Goal: Task Accomplishment & Management: Manage account settings

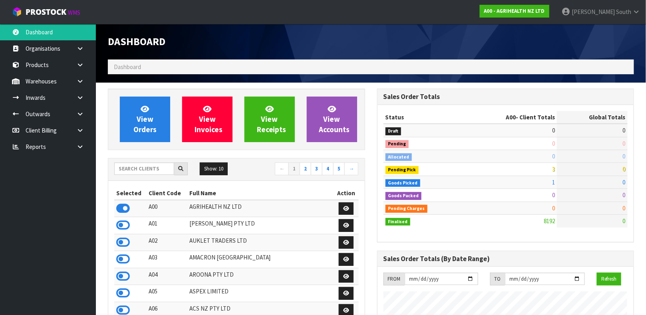
scroll to position [606, 269]
click at [143, 175] on input "text" at bounding box center [144, 169] width 60 height 12
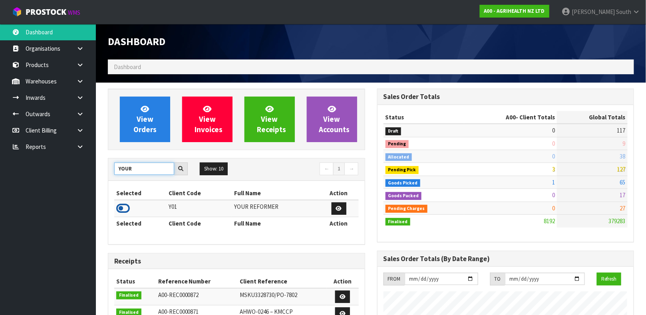
type input "YOUR"
click at [124, 206] on icon at bounding box center [123, 208] width 14 height 12
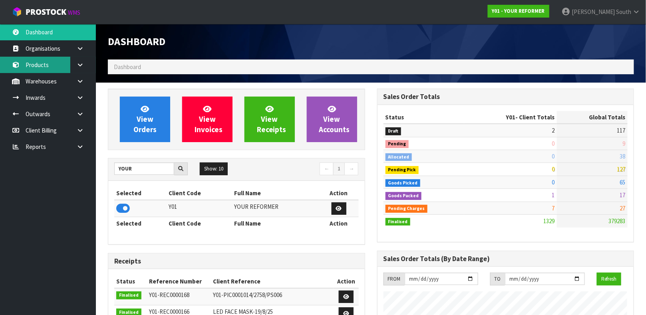
click at [44, 67] on link "Products" at bounding box center [48, 65] width 96 height 16
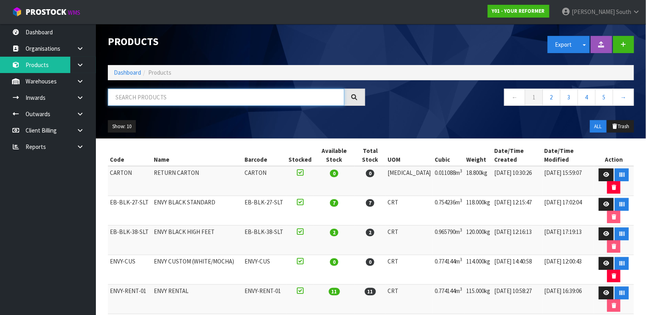
click at [157, 98] on input "text" at bounding box center [226, 97] width 236 height 17
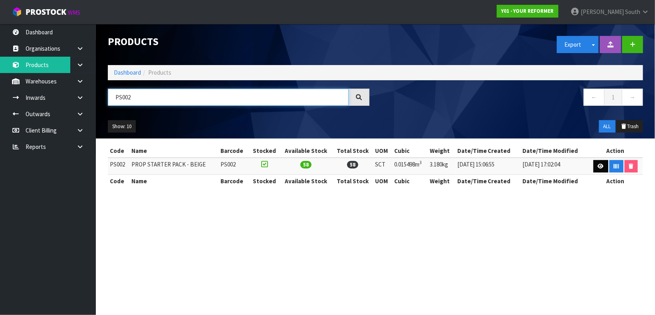
type input "PS002"
click at [596, 170] on link at bounding box center [600, 166] width 15 height 13
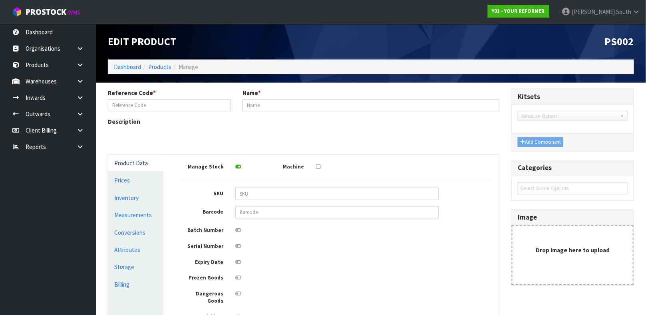
type input "PS002"
type input "PROP STARTER PACK - BEIGE"
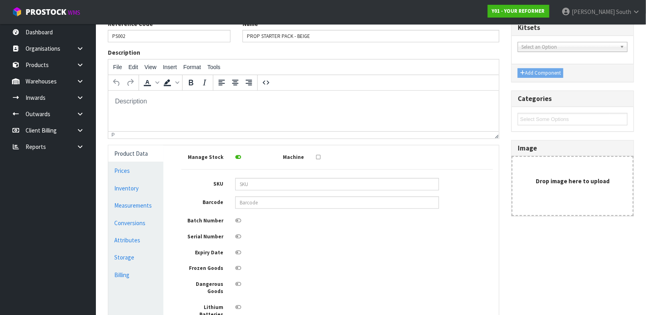
scroll to position [83, 0]
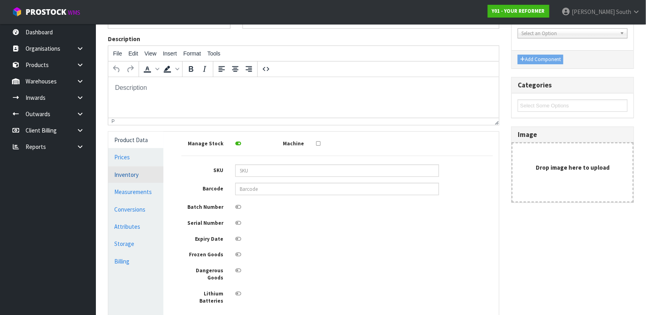
click at [147, 180] on link "Inventory" at bounding box center [135, 175] width 55 height 16
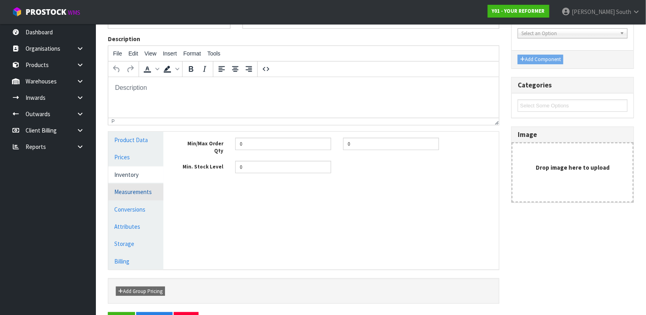
click at [146, 189] on link "Measurements" at bounding box center [135, 192] width 55 height 16
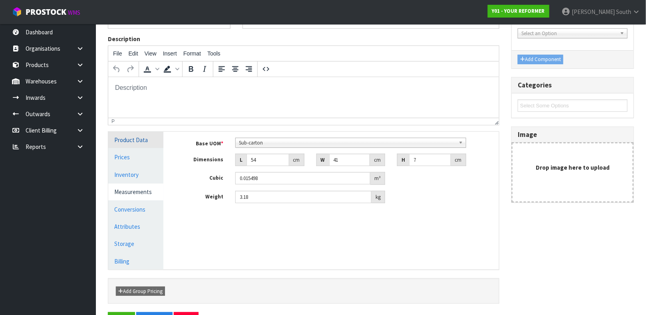
click at [139, 146] on link "Product Data" at bounding box center [135, 140] width 55 height 16
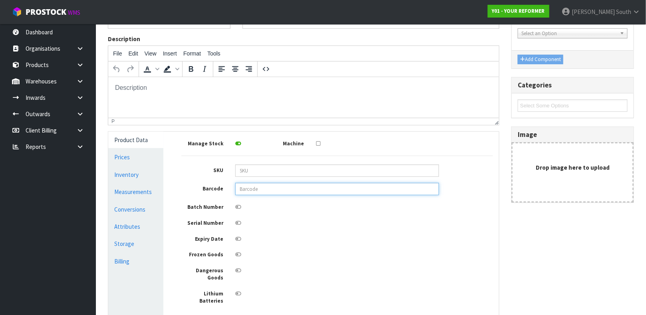
click at [257, 191] on input "text" at bounding box center [337, 189] width 204 height 12
type input "9361366002956"
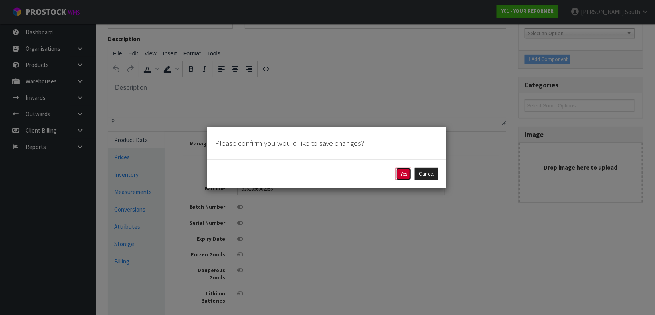
click at [399, 173] on button "Yes" at bounding box center [404, 174] width 16 height 13
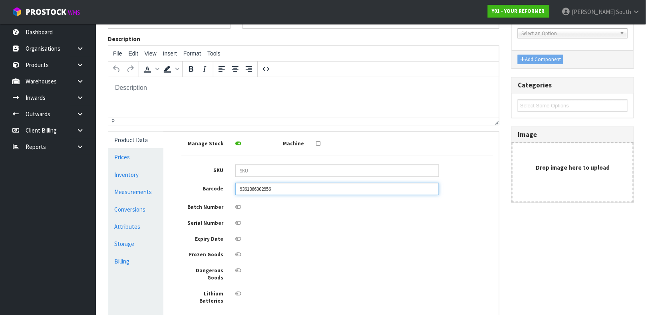
scroll to position [0, 0]
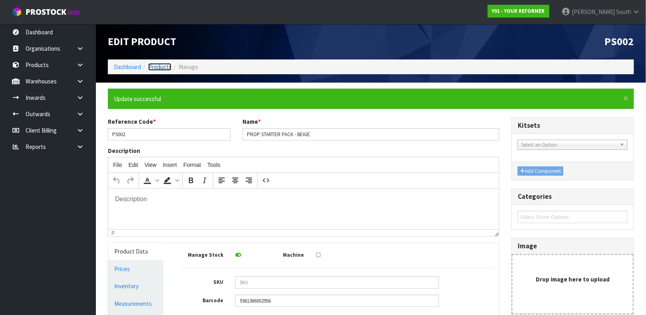
click at [165, 69] on link "Products" at bounding box center [159, 67] width 23 height 8
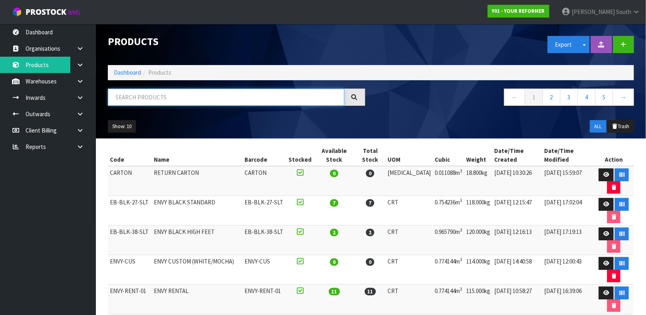
click at [209, 95] on input "text" at bounding box center [226, 97] width 236 height 17
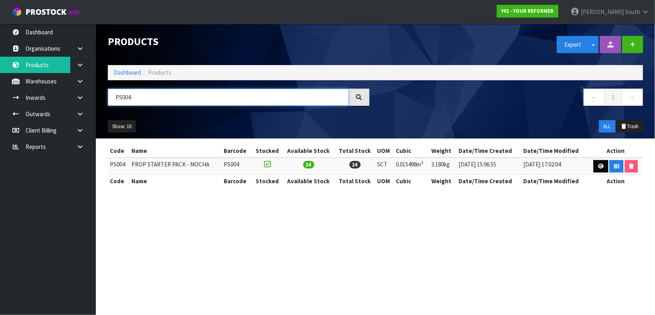
type input "PS004"
click at [595, 167] on link at bounding box center [600, 166] width 15 height 13
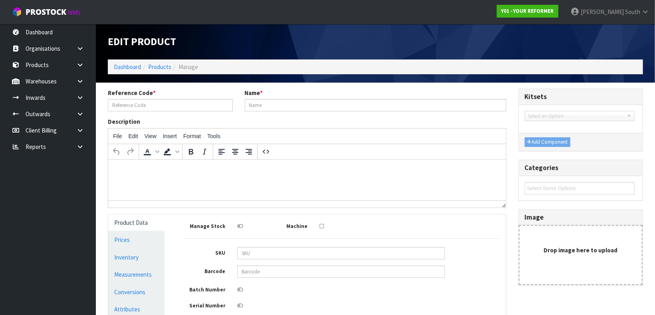
type input "PS004"
type input "PROP STARTER PACK - MOCHA"
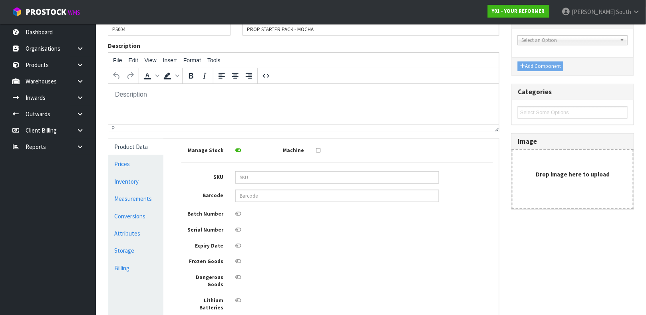
scroll to position [98, 0]
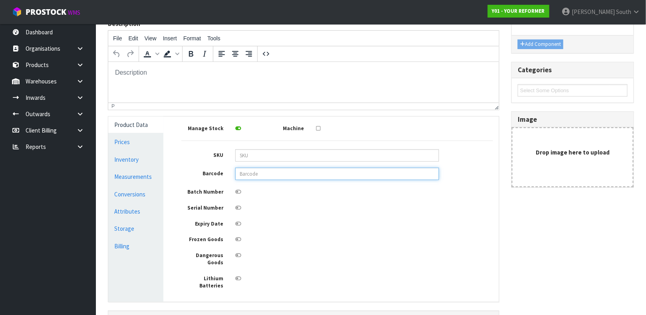
click at [308, 175] on input "text" at bounding box center [337, 174] width 204 height 12
type input "9361366002963"
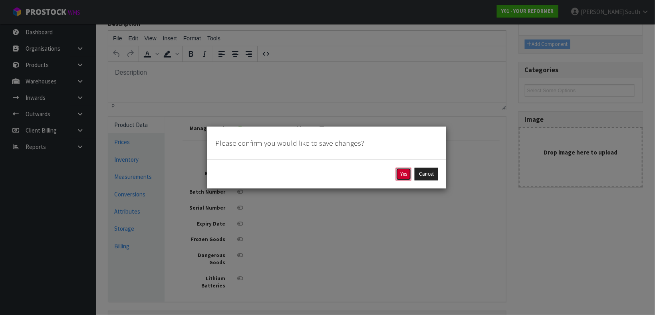
click at [399, 173] on button "Yes" at bounding box center [404, 174] width 16 height 13
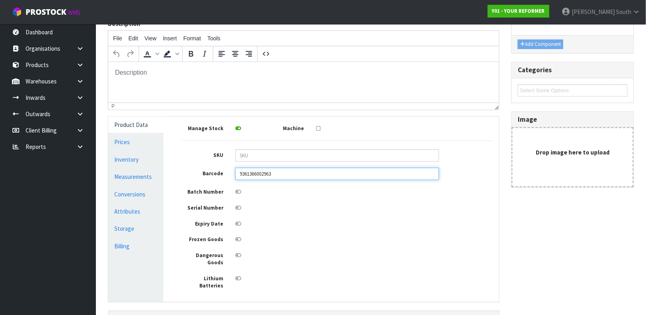
scroll to position [0, 0]
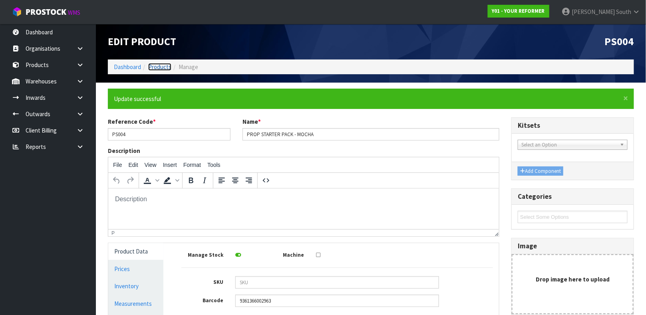
click at [163, 65] on link "Products" at bounding box center [159, 67] width 23 height 8
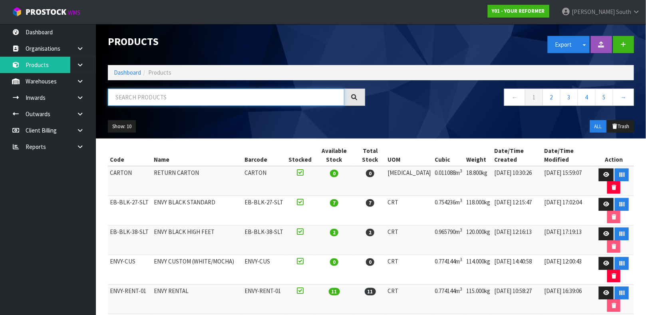
click at [160, 101] on input "text" at bounding box center [226, 97] width 236 height 17
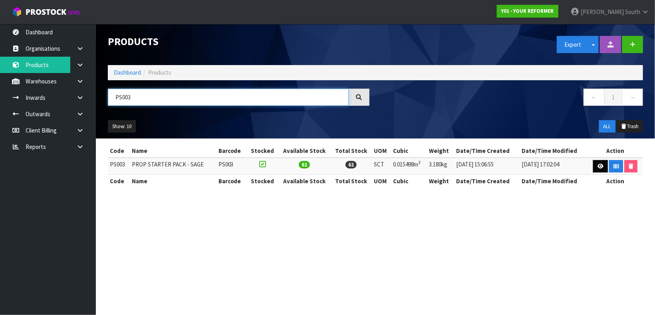
type input "PS003"
click at [593, 165] on link at bounding box center [600, 166] width 15 height 13
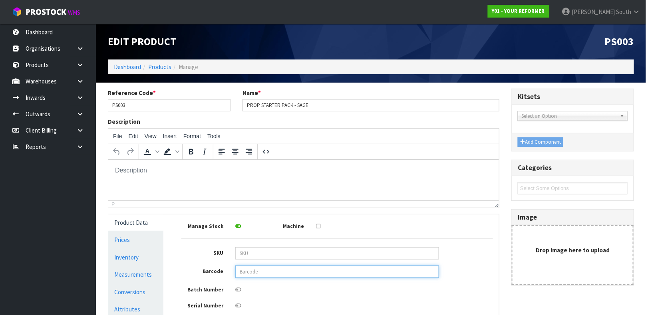
click at [349, 269] on input "text" at bounding box center [337, 272] width 204 height 12
type input "9361366002987"
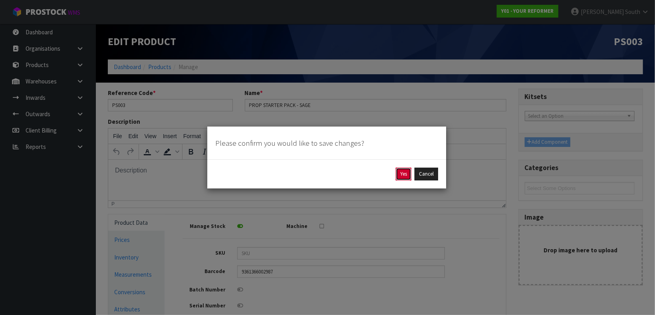
click at [402, 173] on button "Yes" at bounding box center [404, 174] width 16 height 13
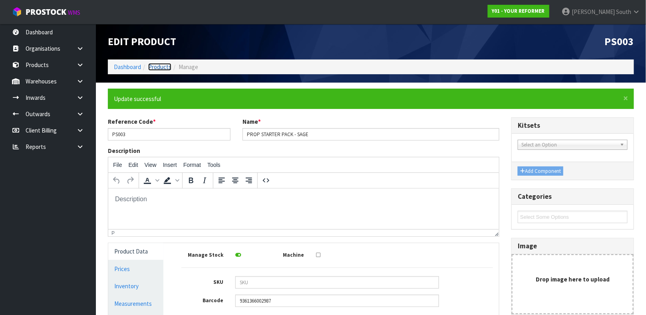
click at [162, 66] on link "Products" at bounding box center [159, 67] width 23 height 8
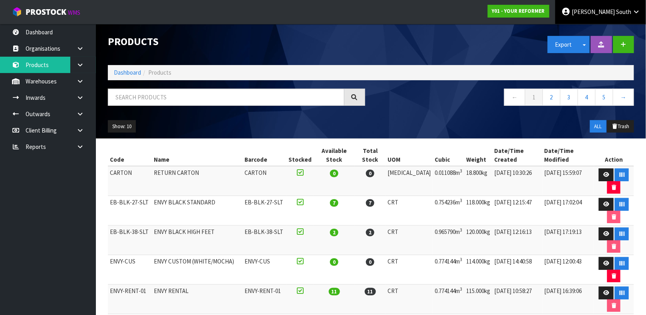
click at [570, 12] on icon at bounding box center [565, 12] width 9 height 0
click at [598, 31] on link "Logout" at bounding box center [613, 31] width 63 height 11
